Goal: Task Accomplishment & Management: Use online tool/utility

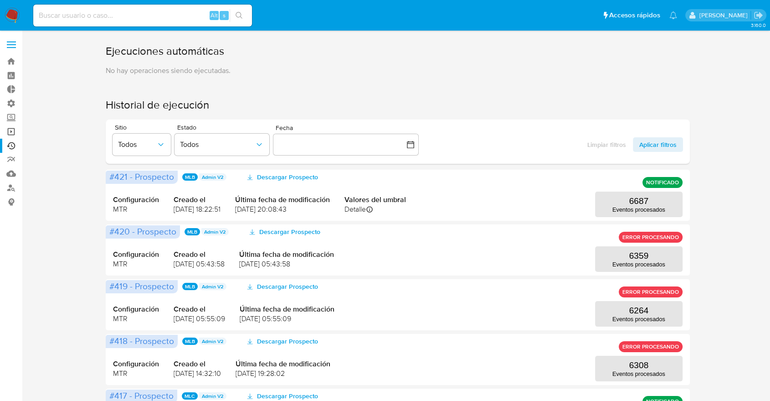
click at [15, 130] on link "Operaciones masivas" at bounding box center [54, 131] width 108 height 14
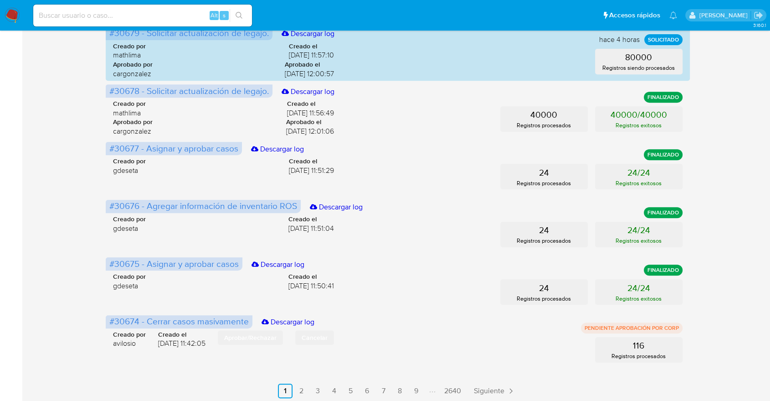
scroll to position [410, 0]
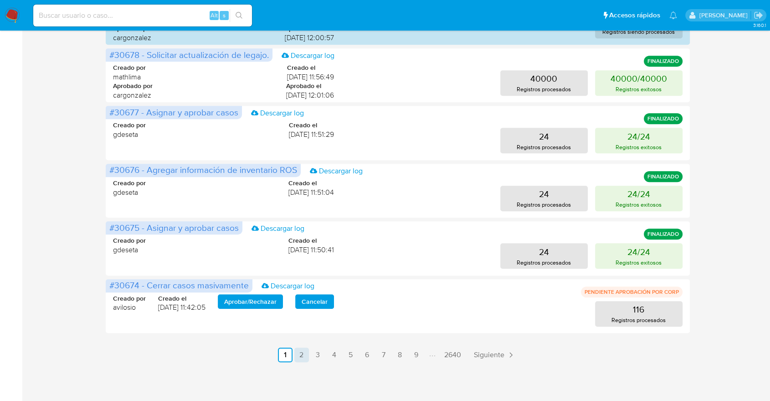
click at [306, 358] on link "2" at bounding box center [301, 354] width 15 height 15
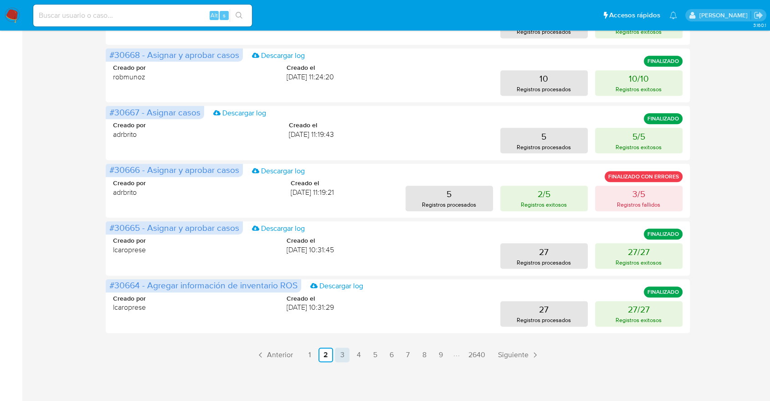
click at [340, 359] on link "3" at bounding box center [342, 354] width 15 height 15
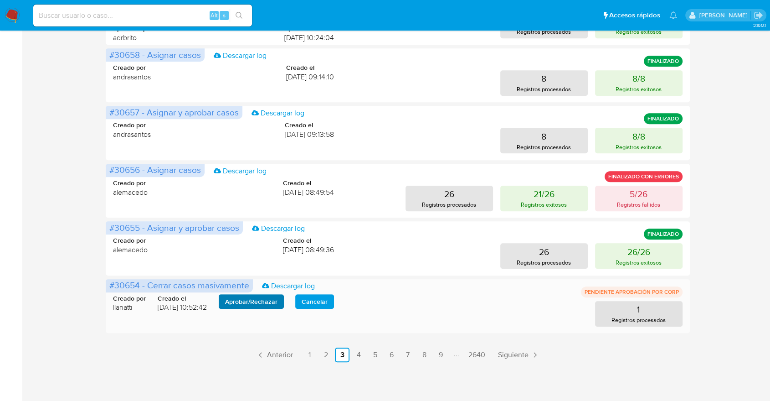
click at [234, 301] on span "Aprobar / Rechazar" at bounding box center [251, 301] width 52 height 13
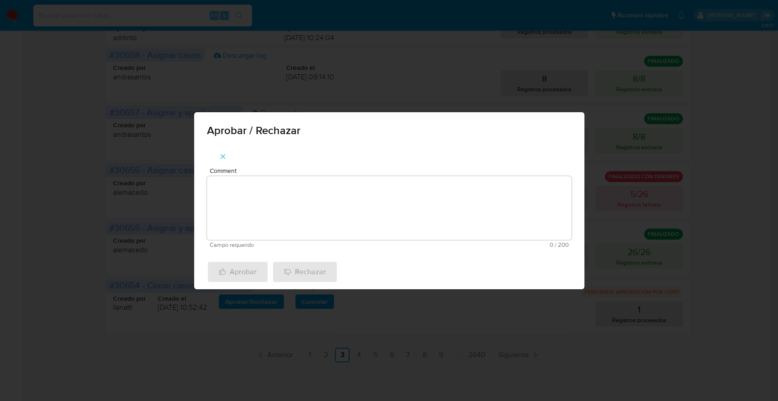
click at [253, 200] on textarea "Comment" at bounding box center [389, 208] width 365 height 64
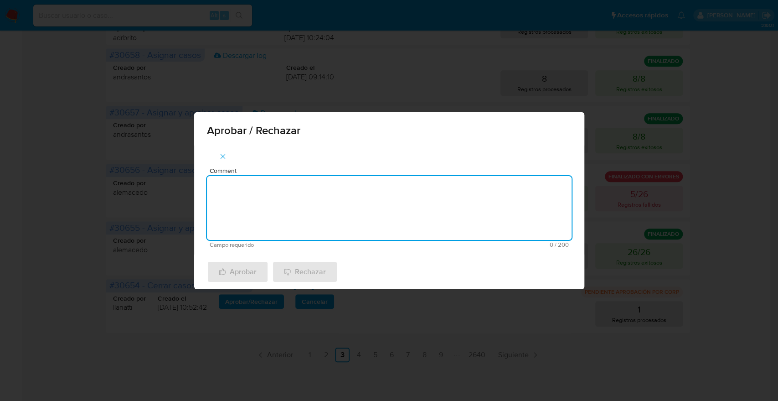
type textarea "E"
type textarea "De acuerdo."
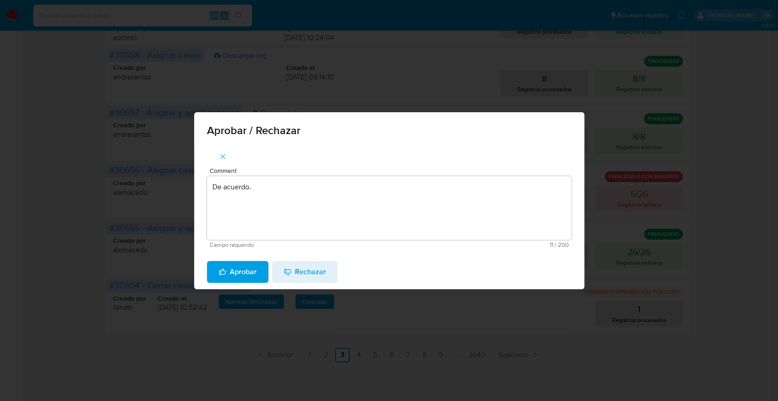
click at [240, 280] on span "Aprobar" at bounding box center [238, 272] width 38 height 20
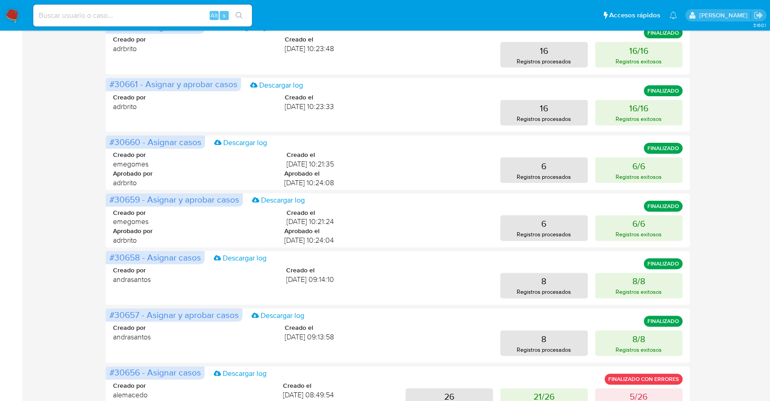
scroll to position [0, 0]
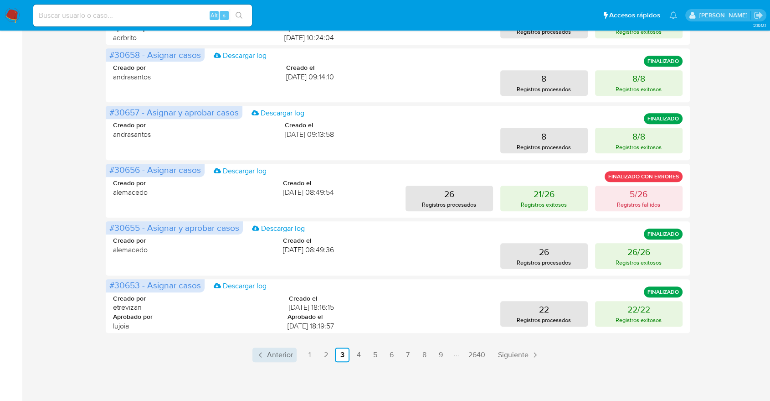
click at [294, 351] on link "Anterior" at bounding box center [275, 354] width 44 height 15
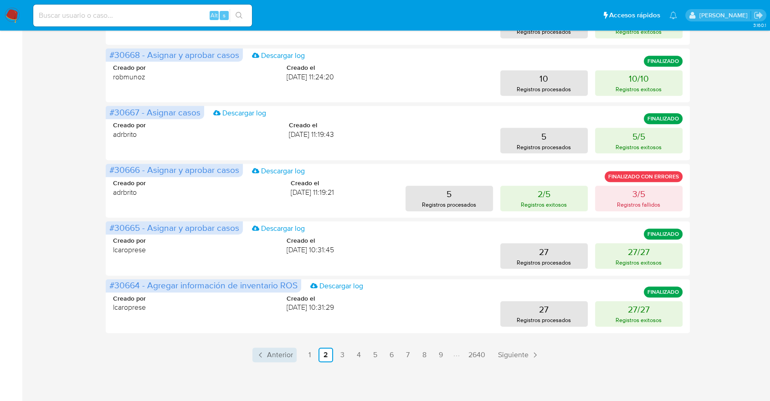
click at [292, 352] on span "Anterior" at bounding box center [280, 354] width 26 height 7
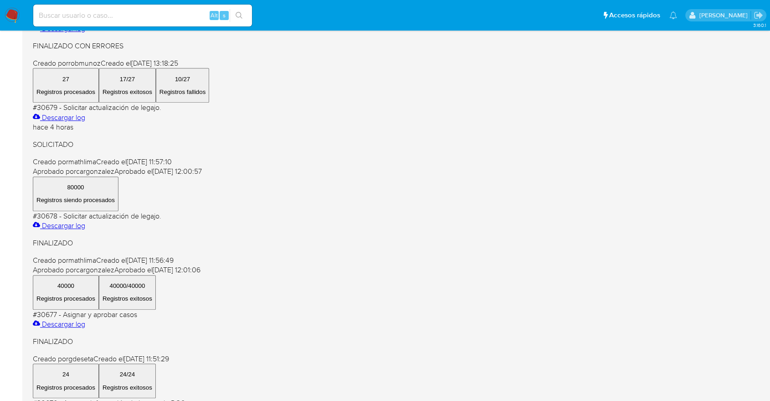
scroll to position [410, 0]
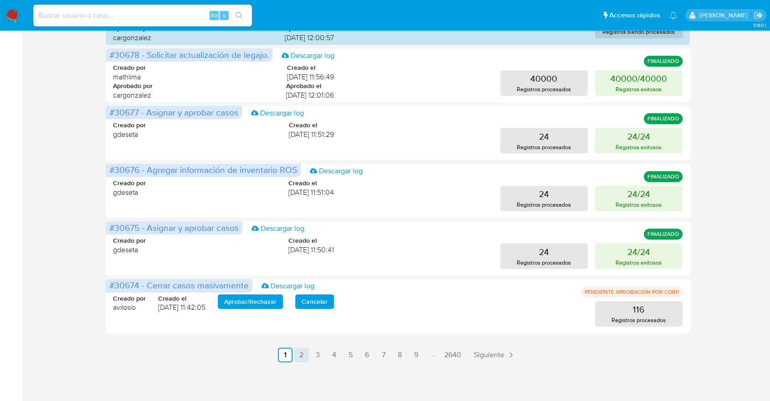
click at [304, 357] on link "2" at bounding box center [301, 354] width 15 height 15
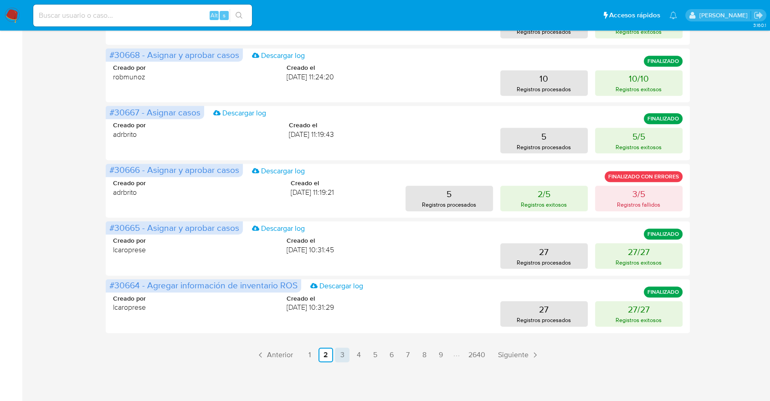
click at [339, 356] on link "3" at bounding box center [342, 354] width 15 height 15
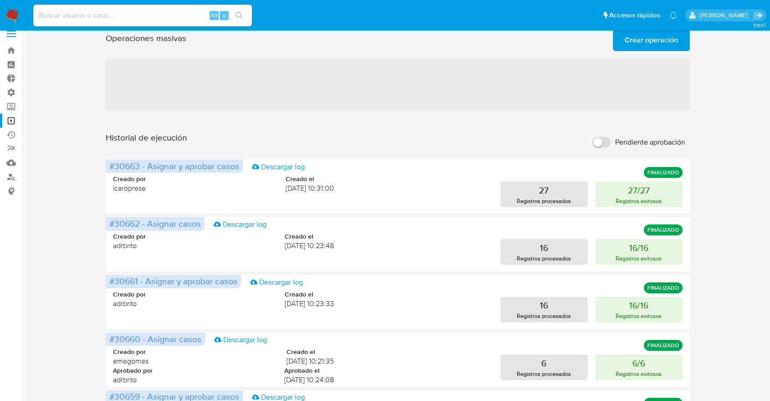
scroll to position [5, 0]
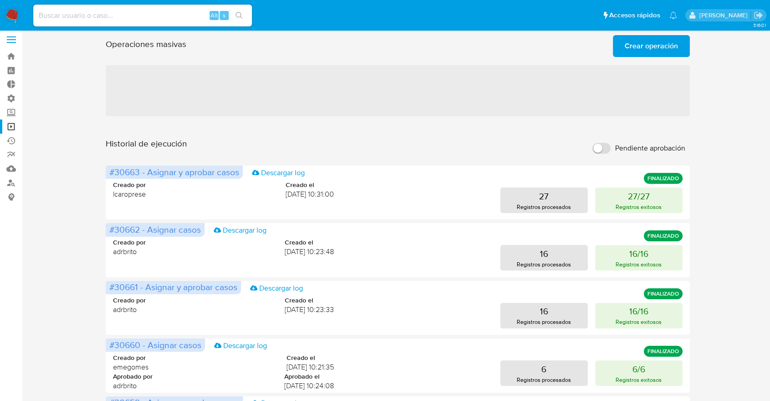
click at [329, 105] on span "‌" at bounding box center [398, 90] width 584 height 51
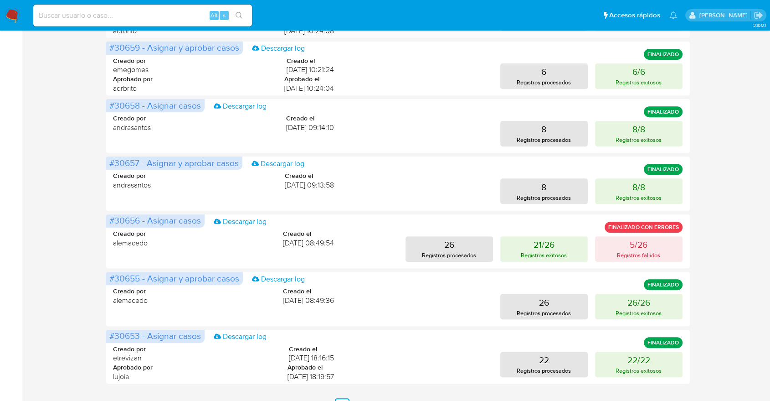
scroll to position [410, 0]
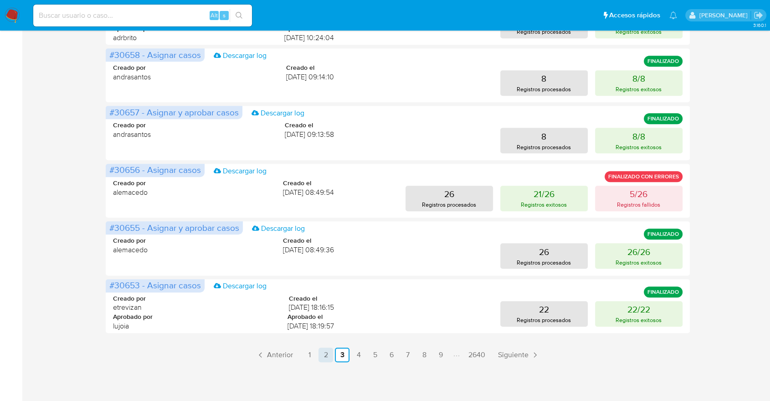
click at [326, 356] on link "2" at bounding box center [326, 354] width 15 height 15
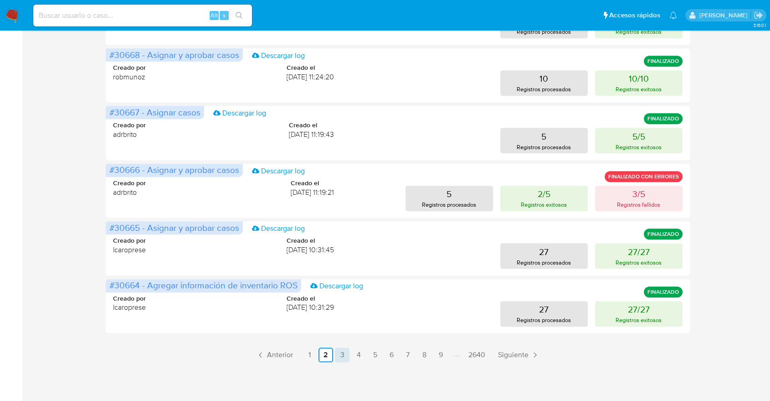
click at [313, 354] on link "1" at bounding box center [309, 354] width 15 height 15
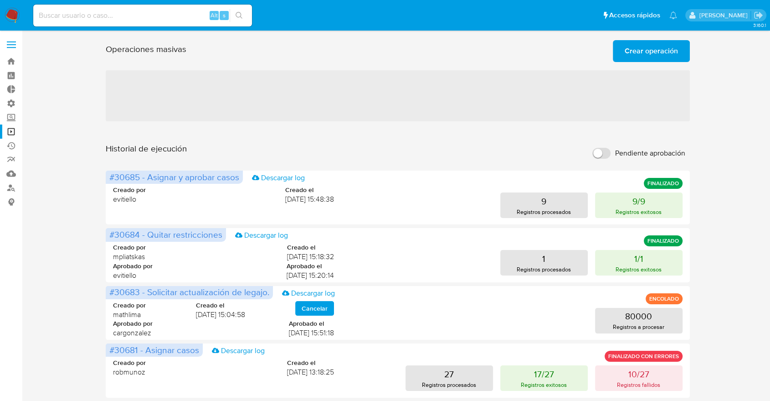
scroll to position [0, 0]
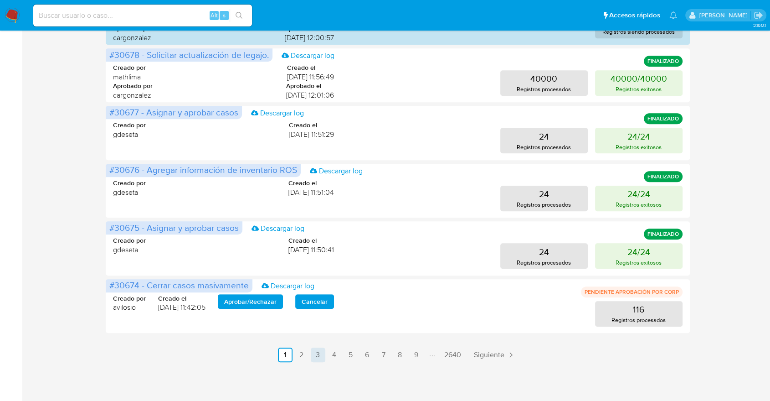
click at [313, 353] on link "3" at bounding box center [318, 354] width 15 height 15
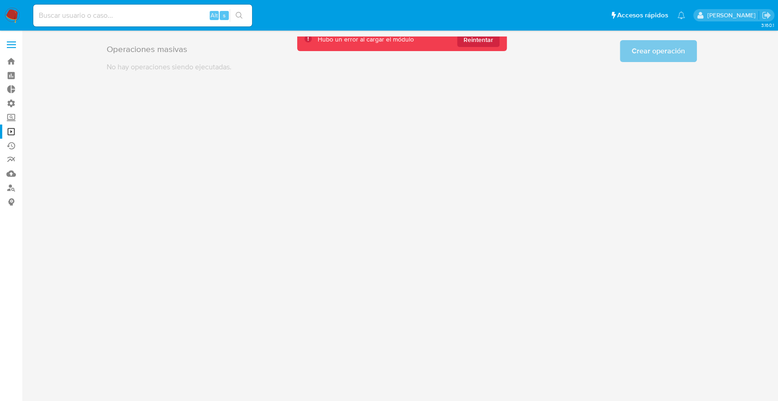
click at [479, 31] on main "3.160.1" at bounding box center [389, 200] width 778 height 401
click at [479, 36] on main "3.160.1" at bounding box center [389, 200] width 778 height 401
click at [478, 40] on span "Reintentar" at bounding box center [479, 39] width 30 height 15
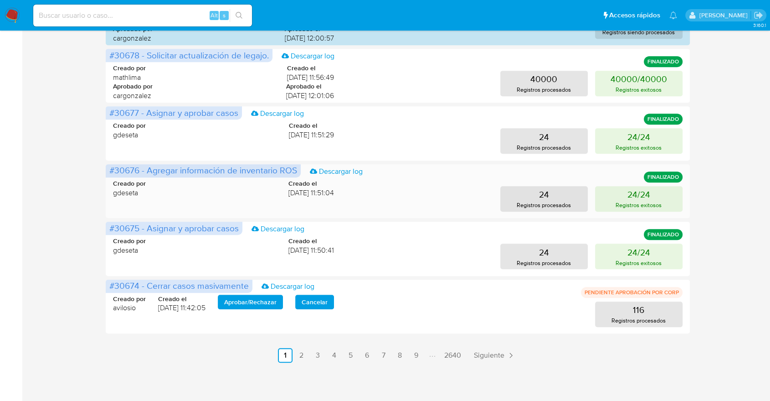
scroll to position [410, 0]
click at [302, 357] on link "2" at bounding box center [301, 354] width 15 height 15
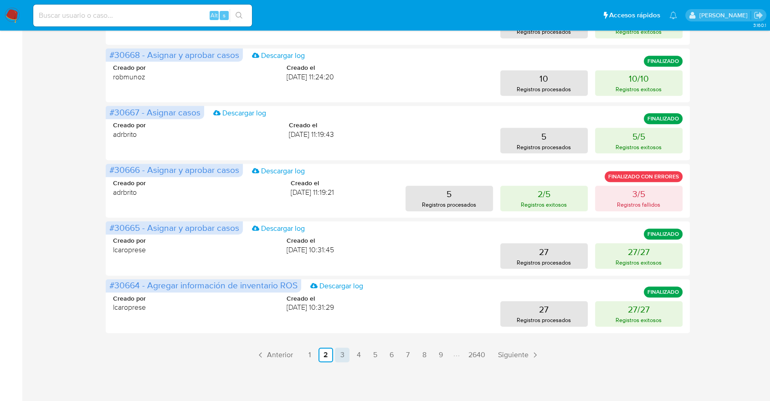
click at [339, 354] on link "3" at bounding box center [342, 354] width 15 height 15
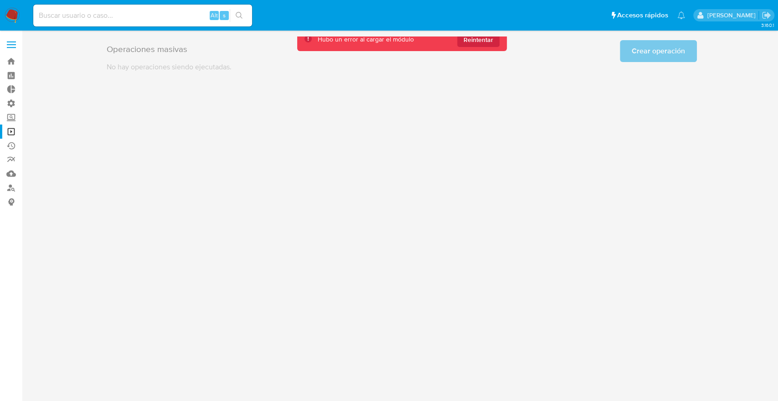
click at [23, 236] on main "3.160.1" at bounding box center [389, 200] width 778 height 401
click at [490, 43] on span "Reintentar" at bounding box center [479, 39] width 30 height 15
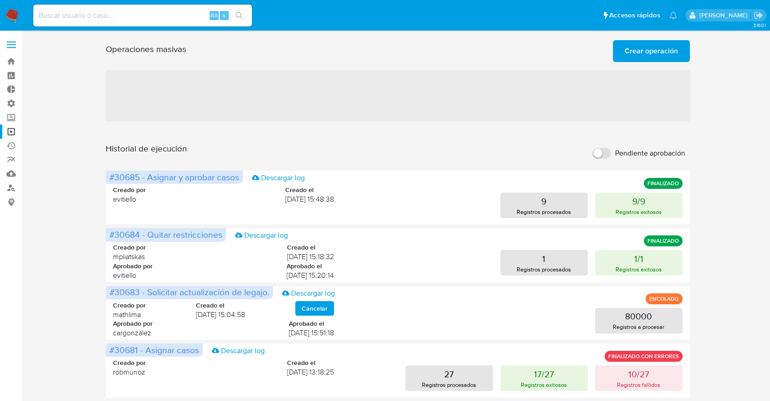
click at [434, 102] on span "‌" at bounding box center [398, 95] width 584 height 51
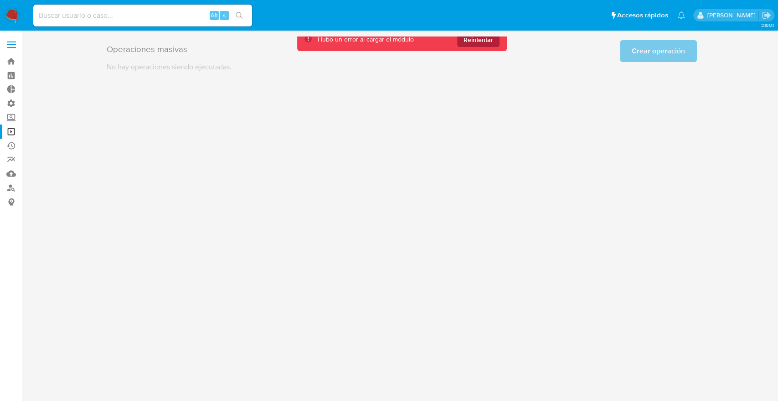
click at [469, 44] on span "Reintentar" at bounding box center [479, 39] width 30 height 15
click at [474, 43] on span "Reintentar" at bounding box center [479, 39] width 30 height 15
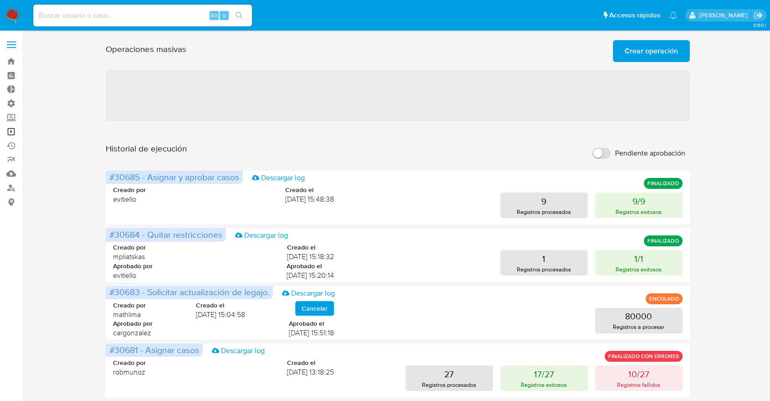
click at [11, 134] on link "Operaciones masivas" at bounding box center [54, 131] width 108 height 14
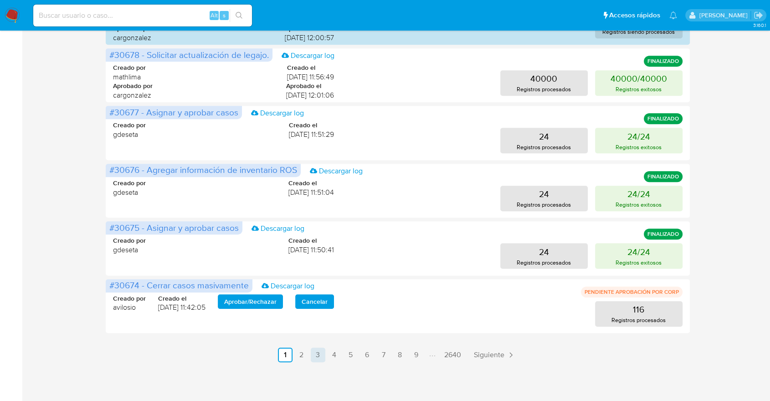
click at [324, 356] on link "3" at bounding box center [318, 354] width 15 height 15
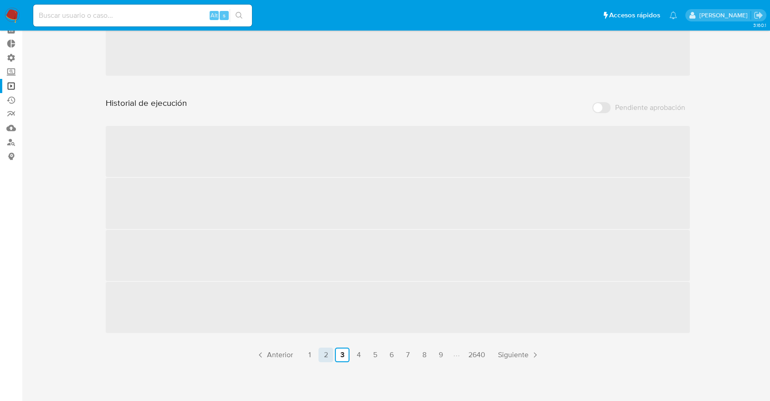
scroll to position [410, 0]
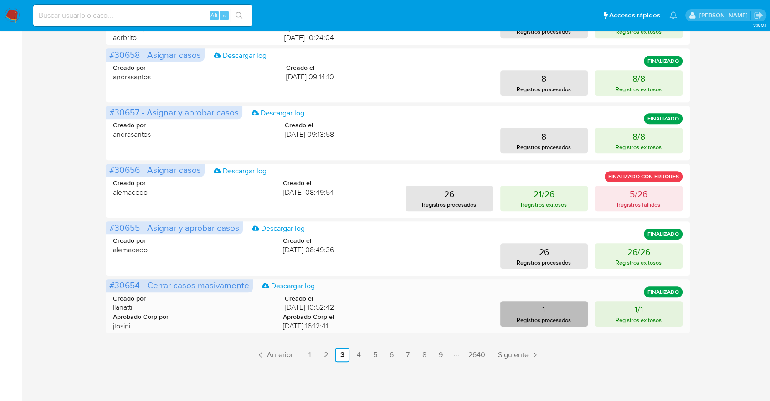
click at [529, 314] on button "1 Registros procesados" at bounding box center [544, 314] width 88 height 26
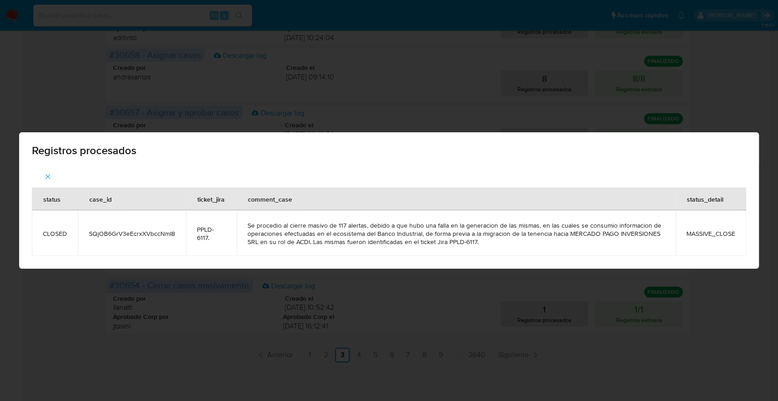
click at [157, 241] on td "SQjOB6GrV3eEcrxXVbccNmI8" at bounding box center [132, 233] width 108 height 46
copy span "SQjOB6GrV3eEcrxXVbccNmI8"
click at [145, 231] on span "SQjOB6GrV3eEcrxXVbccNmI8" at bounding box center [132, 233] width 86 height 8
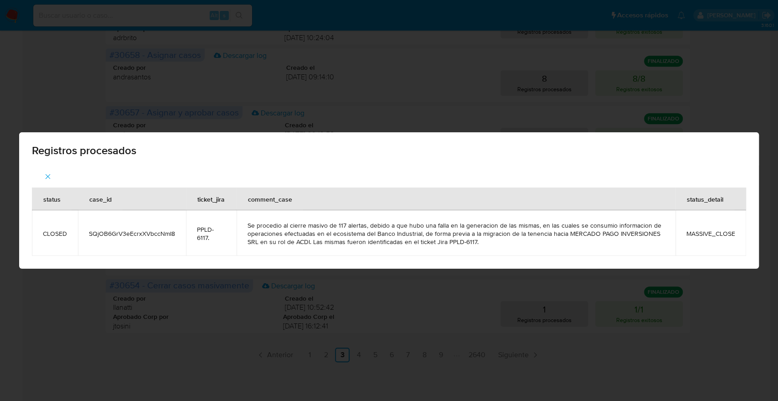
click at [168, 115] on div "Registros procesados status case_id ticket_jira comment_case status_detail CLOS…" at bounding box center [389, 200] width 778 height 401
click at [164, 101] on div "Registros procesados status case_id ticket_jira comment_case status_detail CLOS…" at bounding box center [389, 200] width 778 height 401
click at [701, 144] on div "Registros procesados" at bounding box center [389, 148] width 740 height 33
click at [170, 181] on div "status case_id ticket_jira comment_case status_detail CLOSED SQjOB6GrV3eEcrxXVb…" at bounding box center [389, 216] width 740 height 103
click at [48, 167] on span "button" at bounding box center [48, 176] width 8 height 20
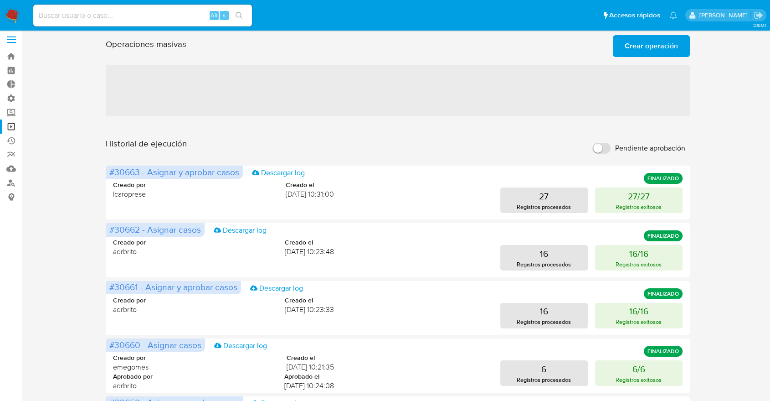
scroll to position [0, 0]
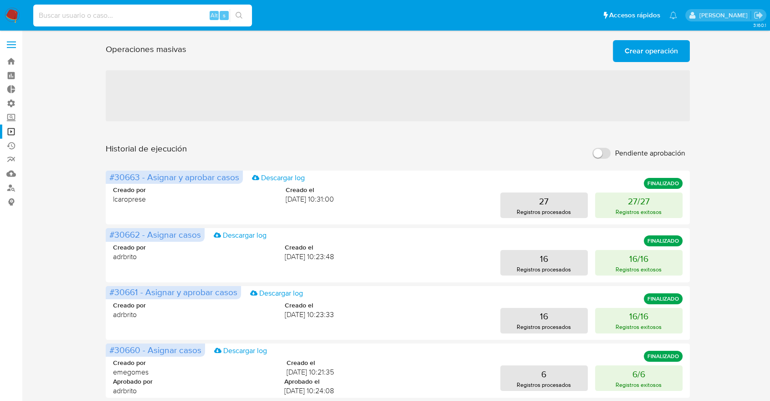
click at [90, 11] on input at bounding box center [142, 16] width 219 height 12
paste input "SQjOB6GrV3eEcrxXVbccNmI8"
type input "SQjOB6GrV3eEcrxXVbccNmI8"
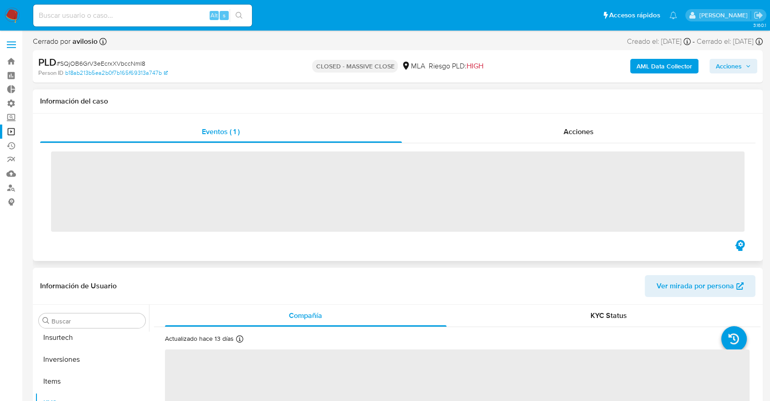
scroll to position [473, 0]
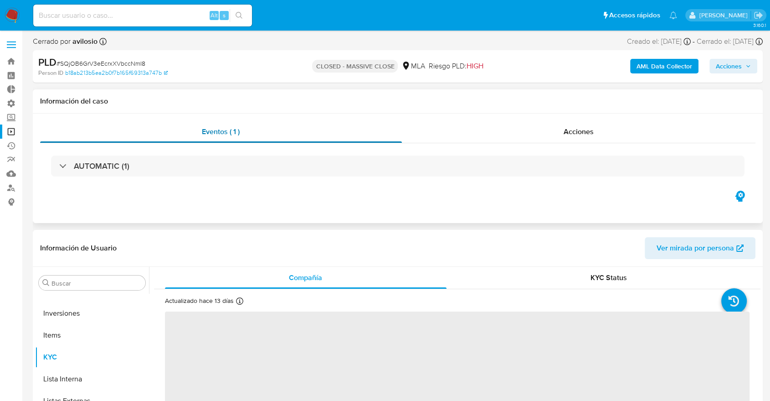
select select "10"
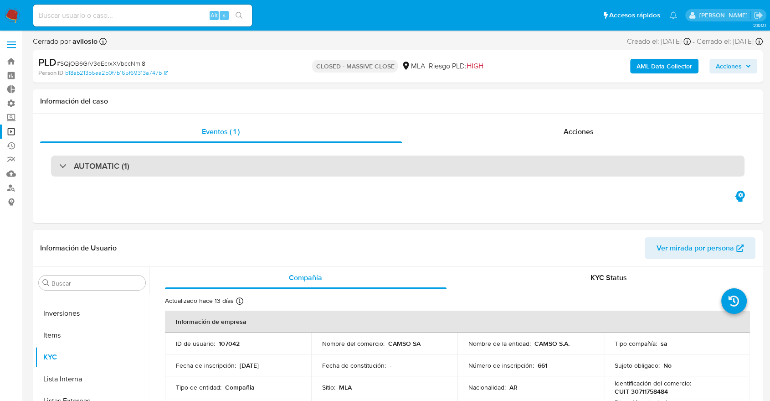
click at [92, 175] on div "AUTOMATIC (1)" at bounding box center [398, 165] width 694 height 21
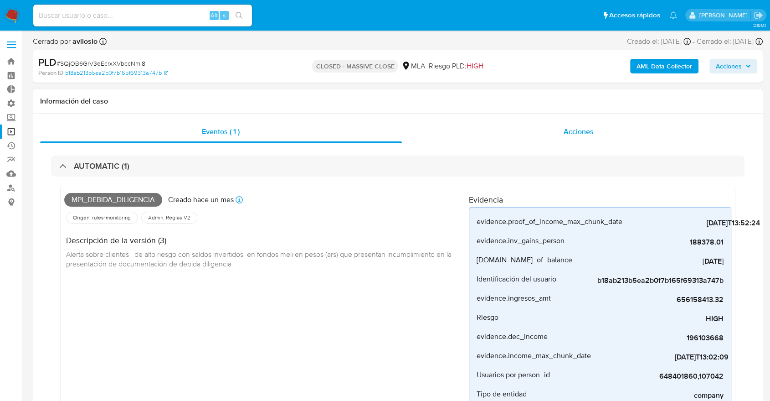
click at [554, 138] on div "Acciones" at bounding box center [579, 132] width 354 height 22
